Goal: Transaction & Acquisition: Download file/media

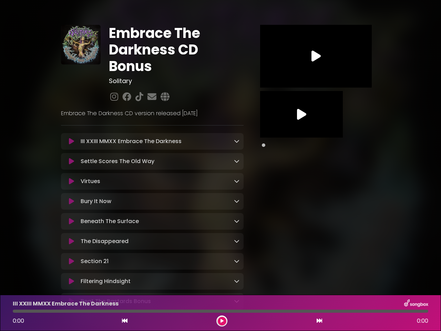
click at [220, 165] on div "Settle Scores The Old Way Loading Track..." at bounding box center [159, 161] width 162 height 8
click at [71, 142] on icon at bounding box center [71, 141] width 5 height 7
click at [237, 141] on icon at bounding box center [237, 141] width 6 height 6
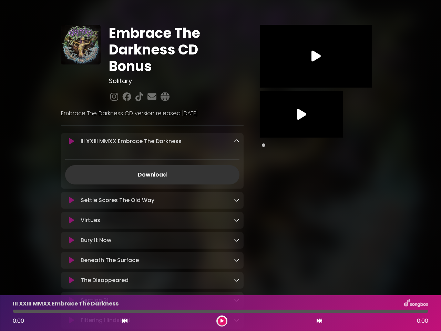
click at [71, 192] on div "Settle Scores The Old Way Loading Track... Name Email" at bounding box center [152, 200] width 183 height 17
click at [237, 162] on div "Download" at bounding box center [152, 169] width 183 height 31
click at [71, 182] on link "Download" at bounding box center [152, 174] width 174 height 19
click at [237, 182] on link "Download" at bounding box center [152, 174] width 174 height 19
click at [71, 203] on icon at bounding box center [71, 200] width 5 height 7
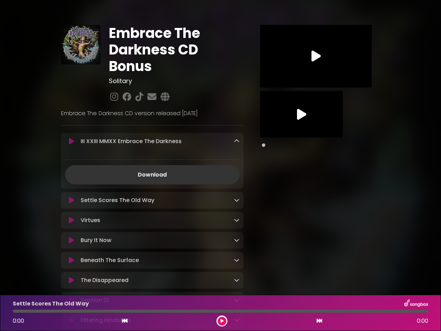
click at [237, 202] on icon at bounding box center [237, 200] width 6 height 6
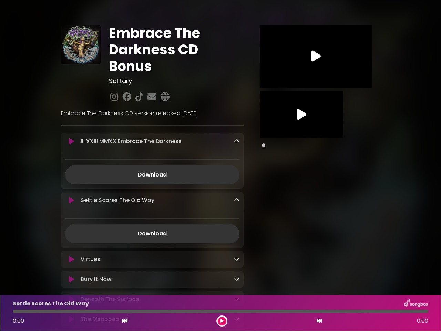
click at [71, 223] on div "Settle Scores The Old Way Loading Track... Name Email" at bounding box center [152, 219] width 183 height 55
